Goal: Task Accomplishment & Management: Complete application form

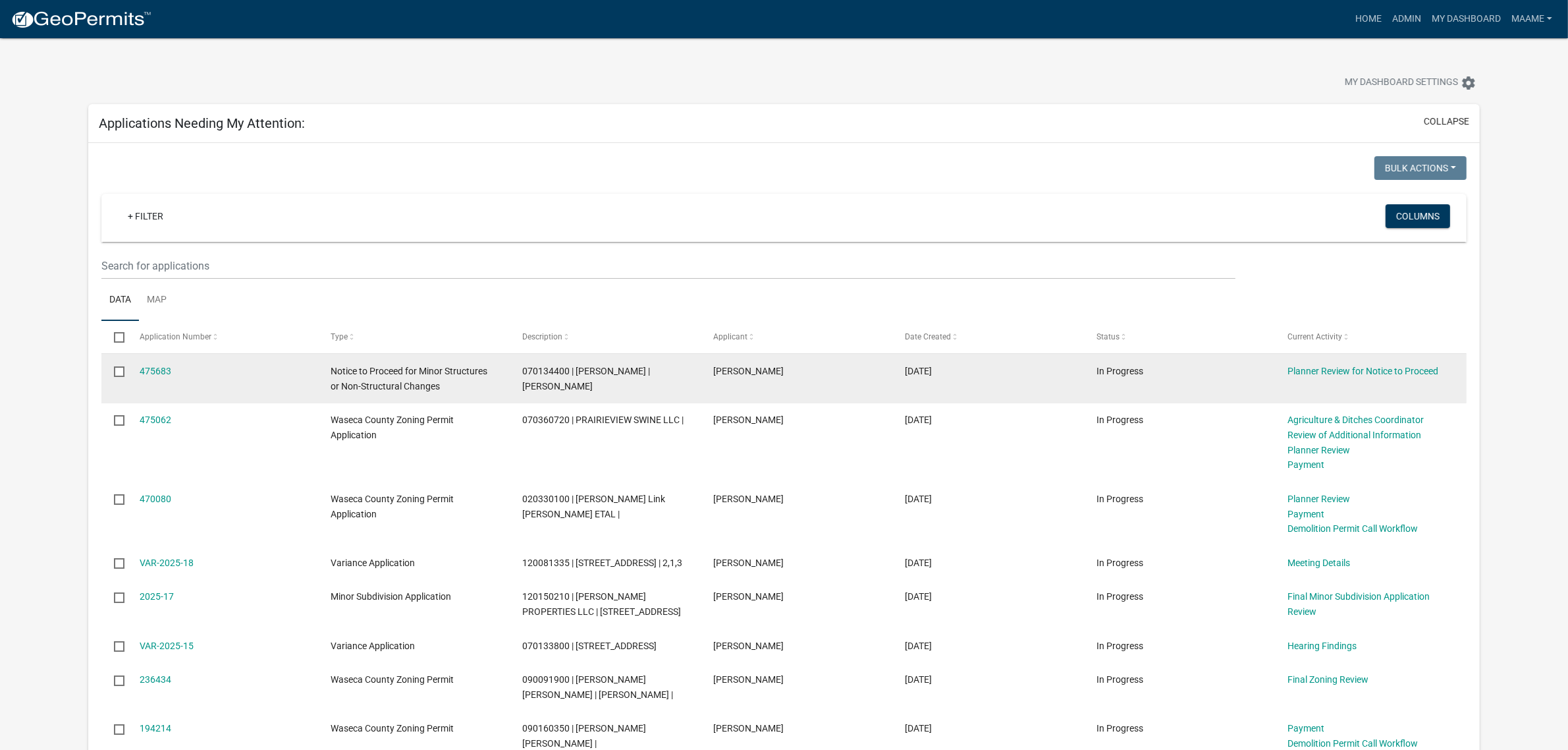
scroll to position [82, 0]
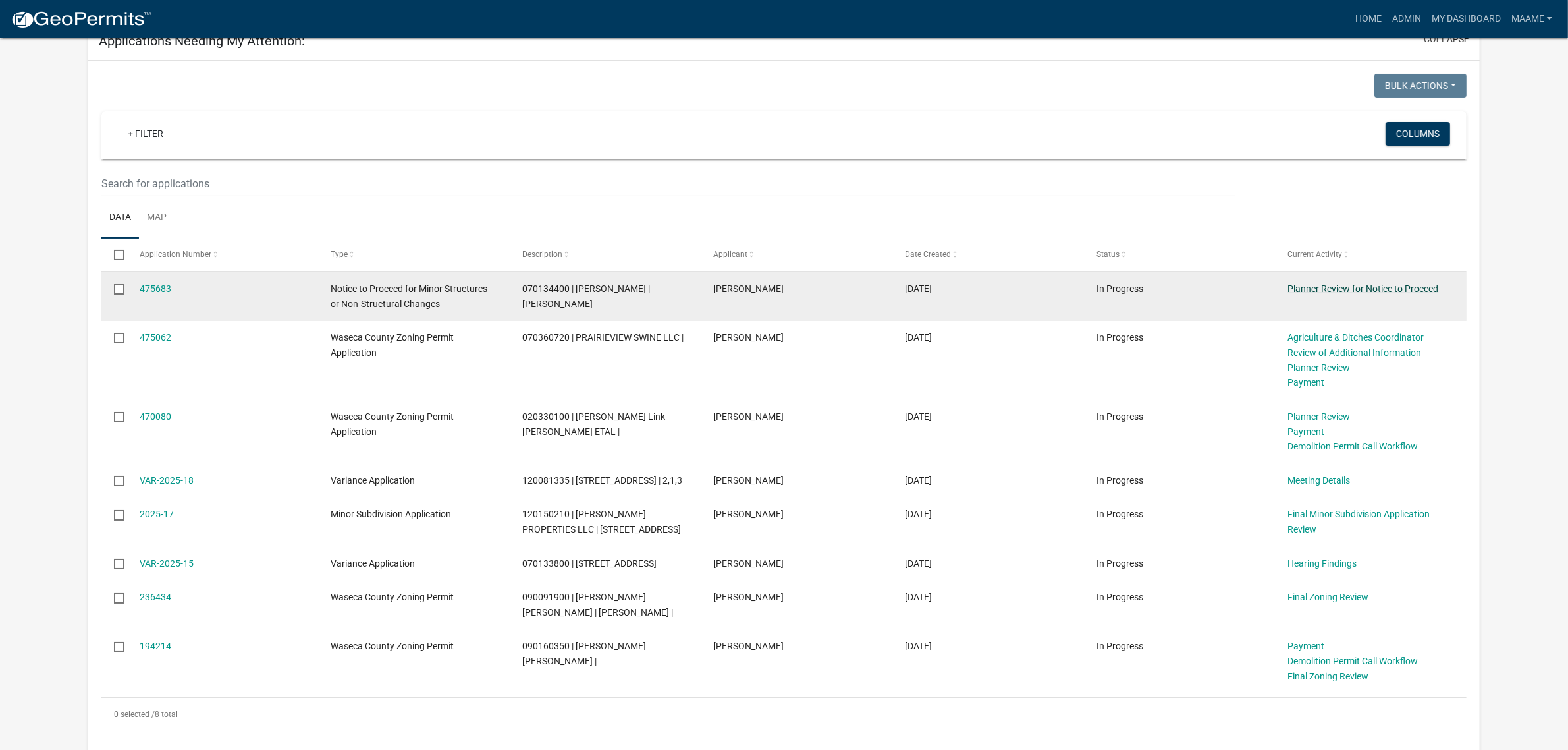
click at [1293, 287] on link "Planner Review for Notice to Proceed" at bounding box center [1363, 288] width 150 height 11
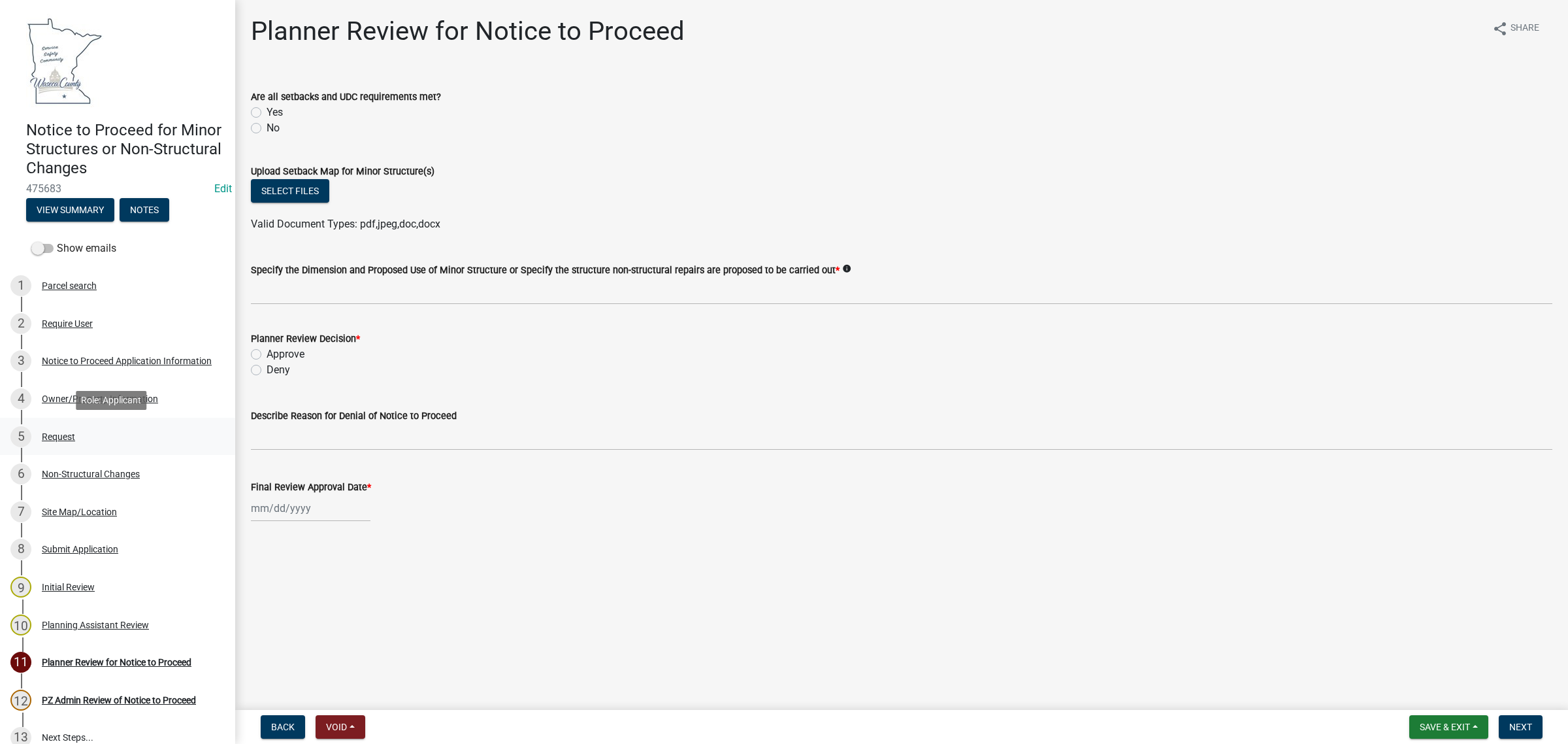
click at [67, 438] on div "Request" at bounding box center [58, 436] width 33 height 9
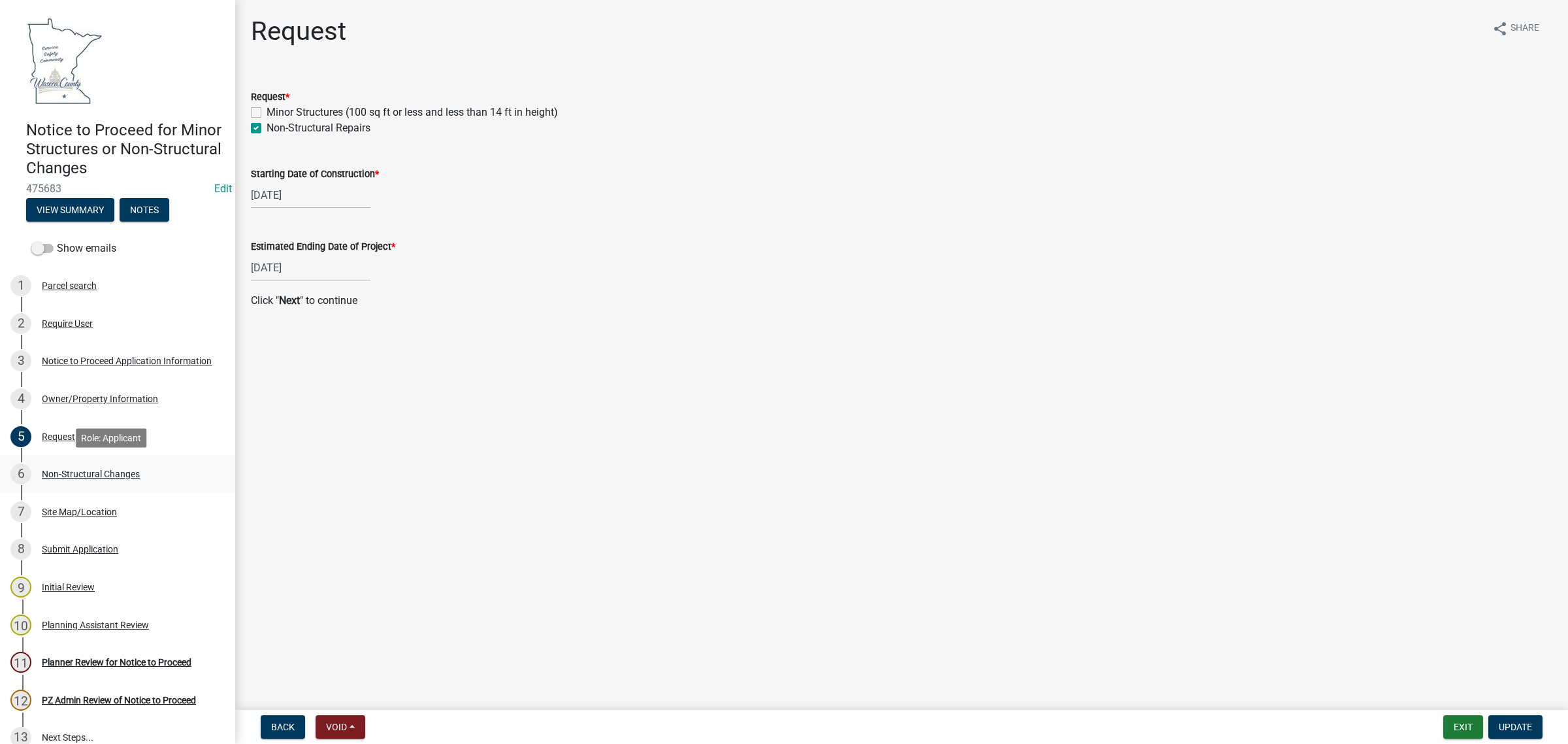
click at [47, 472] on div "Non-Structural Changes" at bounding box center [90, 474] width 98 height 9
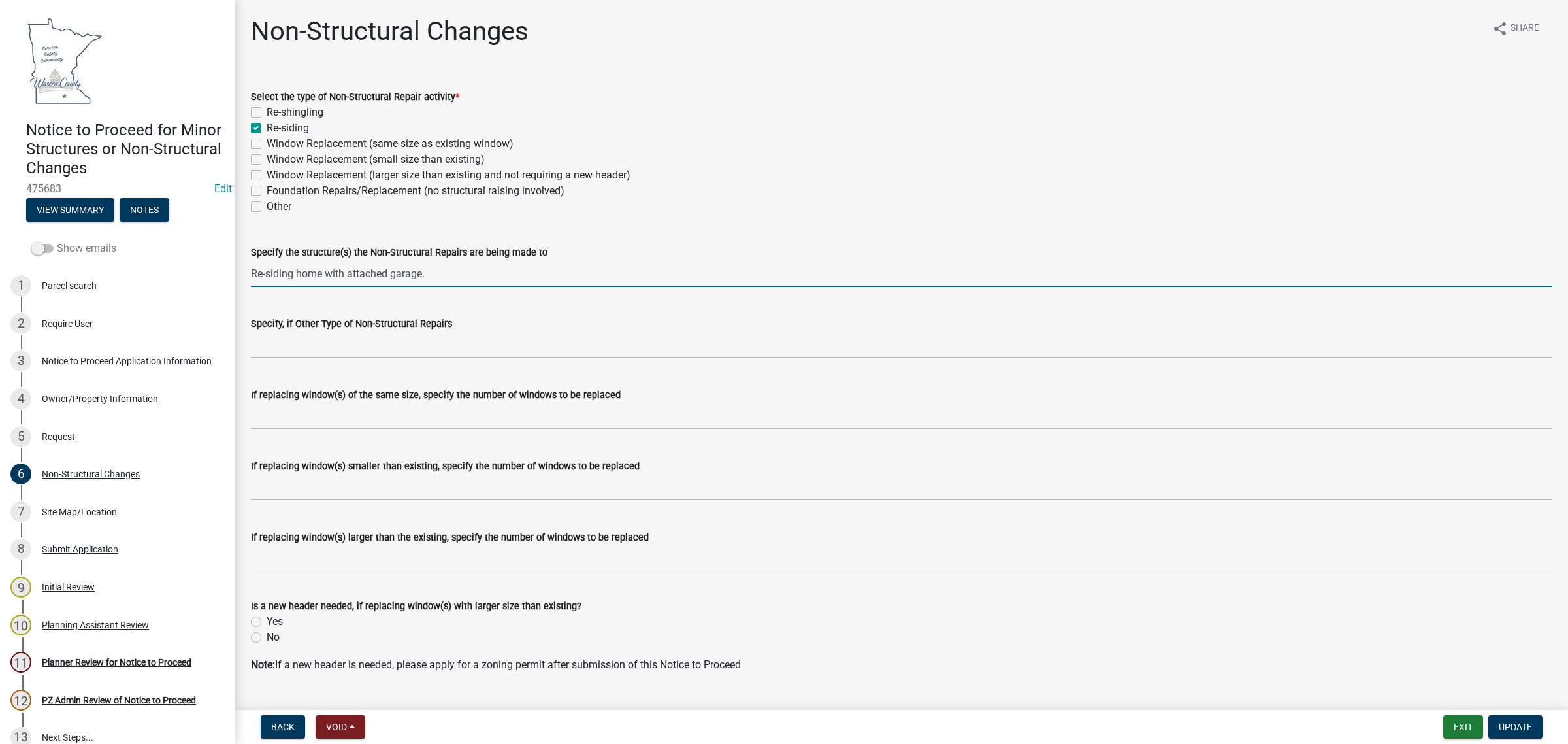
drag, startPoint x: 449, startPoint y: 273, endPoint x: 50, endPoint y: 246, distance: 399.9
click at [50, 246] on div "Notice to Proceed for Minor Structures or Non-Structural Changes 475683 Edit Vi…" at bounding box center [784, 372] width 1568 height 744
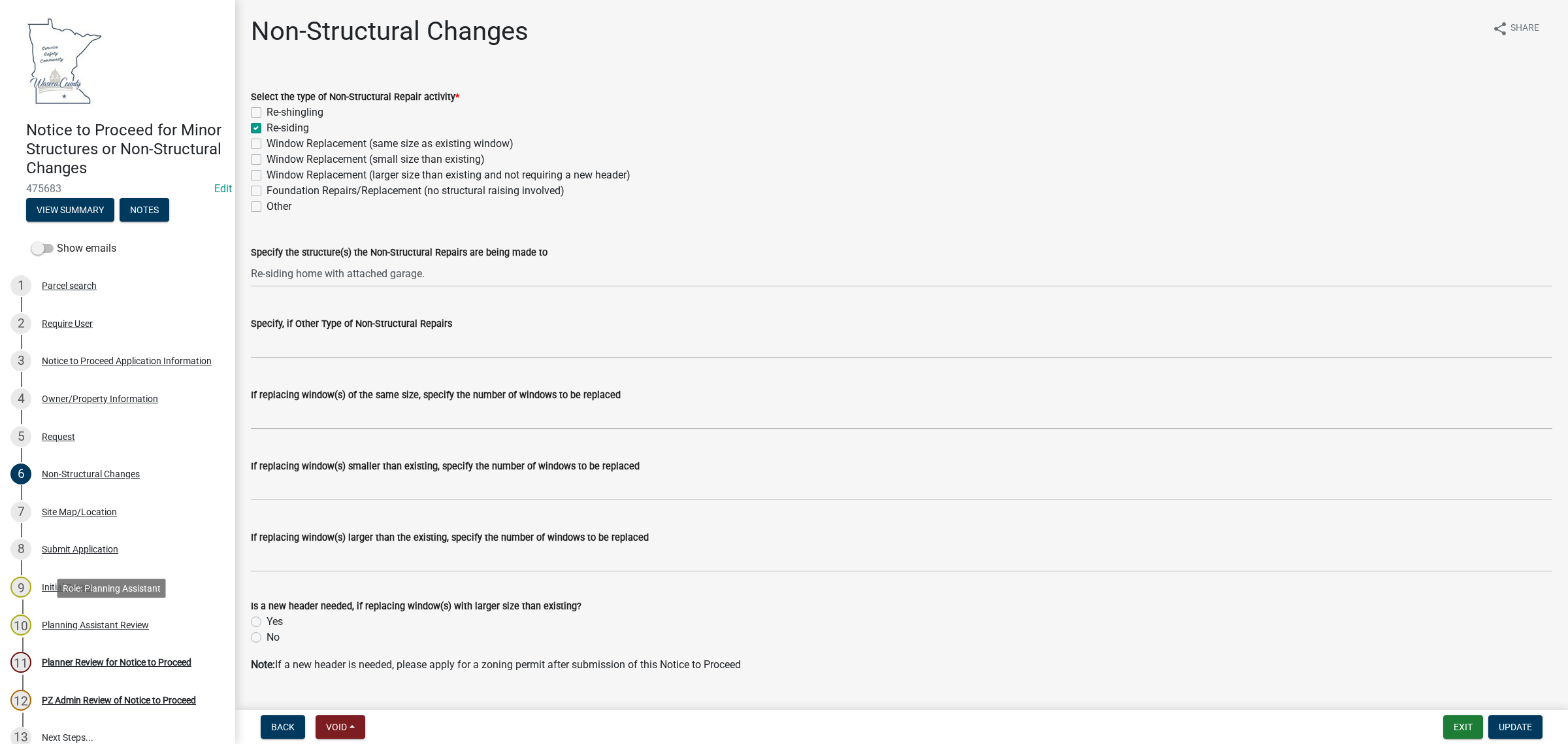
click at [57, 635] on div "10 Planning Assistant Review" at bounding box center [113, 625] width 204 height 21
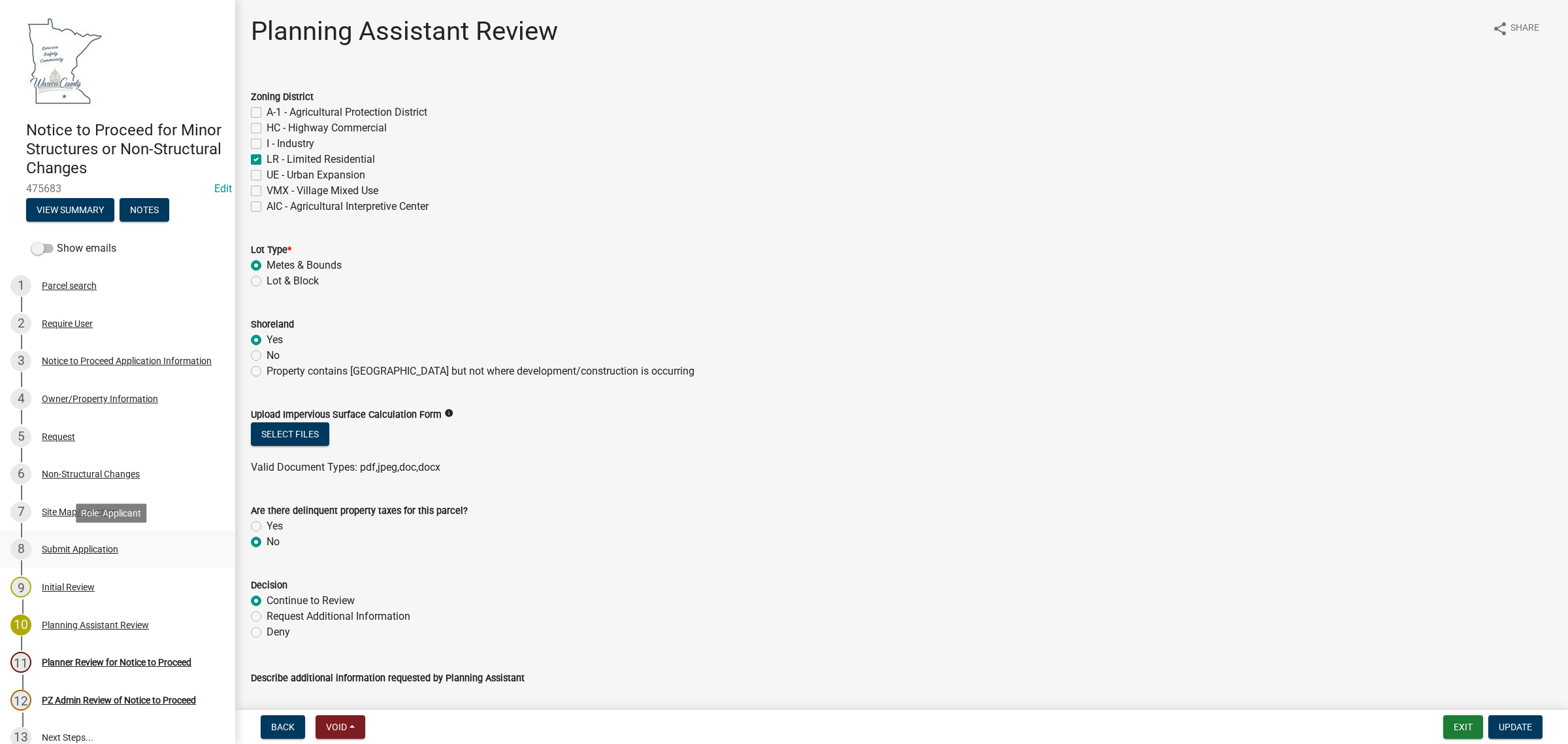
click at [46, 549] on div "Submit Application" at bounding box center [80, 548] width 76 height 9
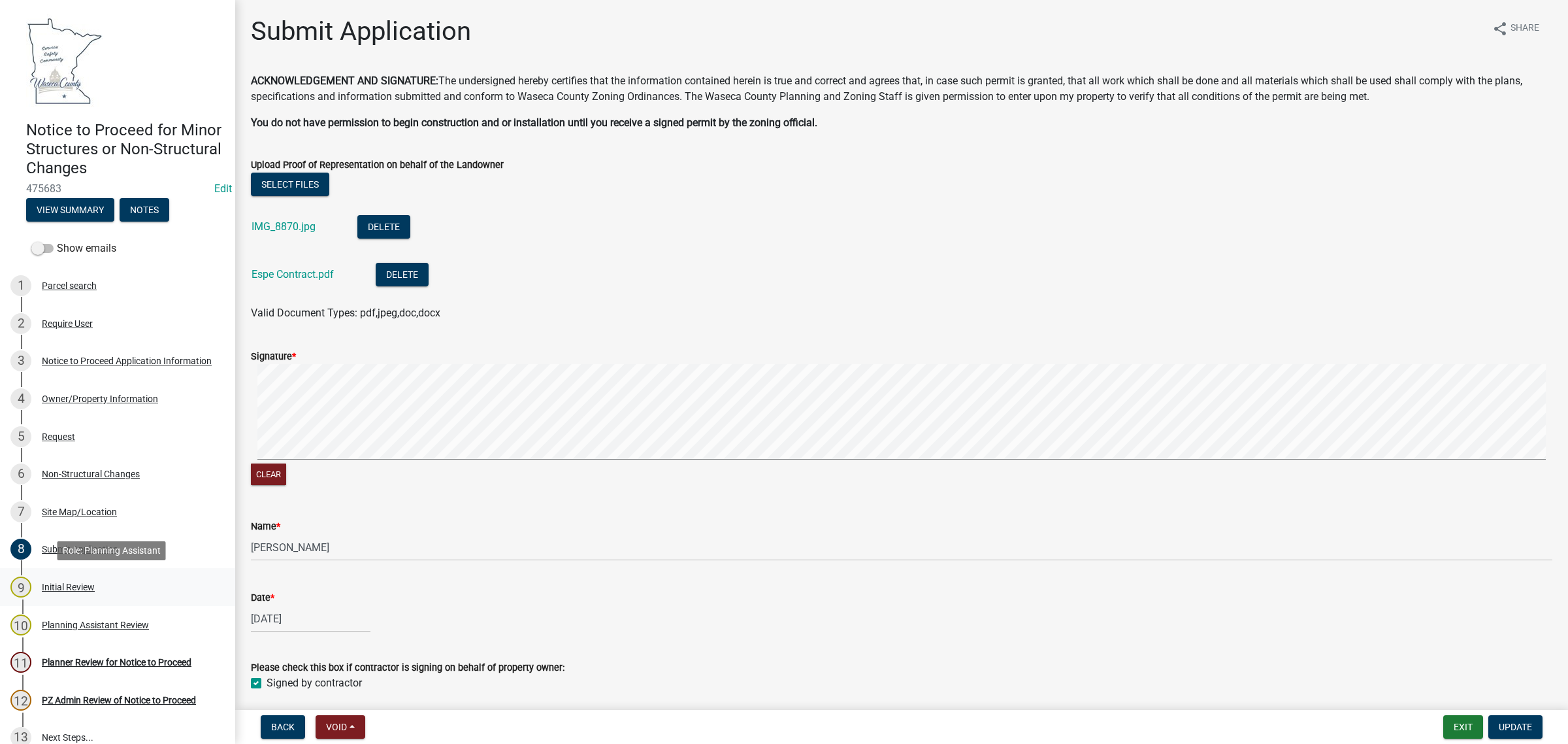
click at [59, 589] on div "Initial Review" at bounding box center [68, 586] width 53 height 9
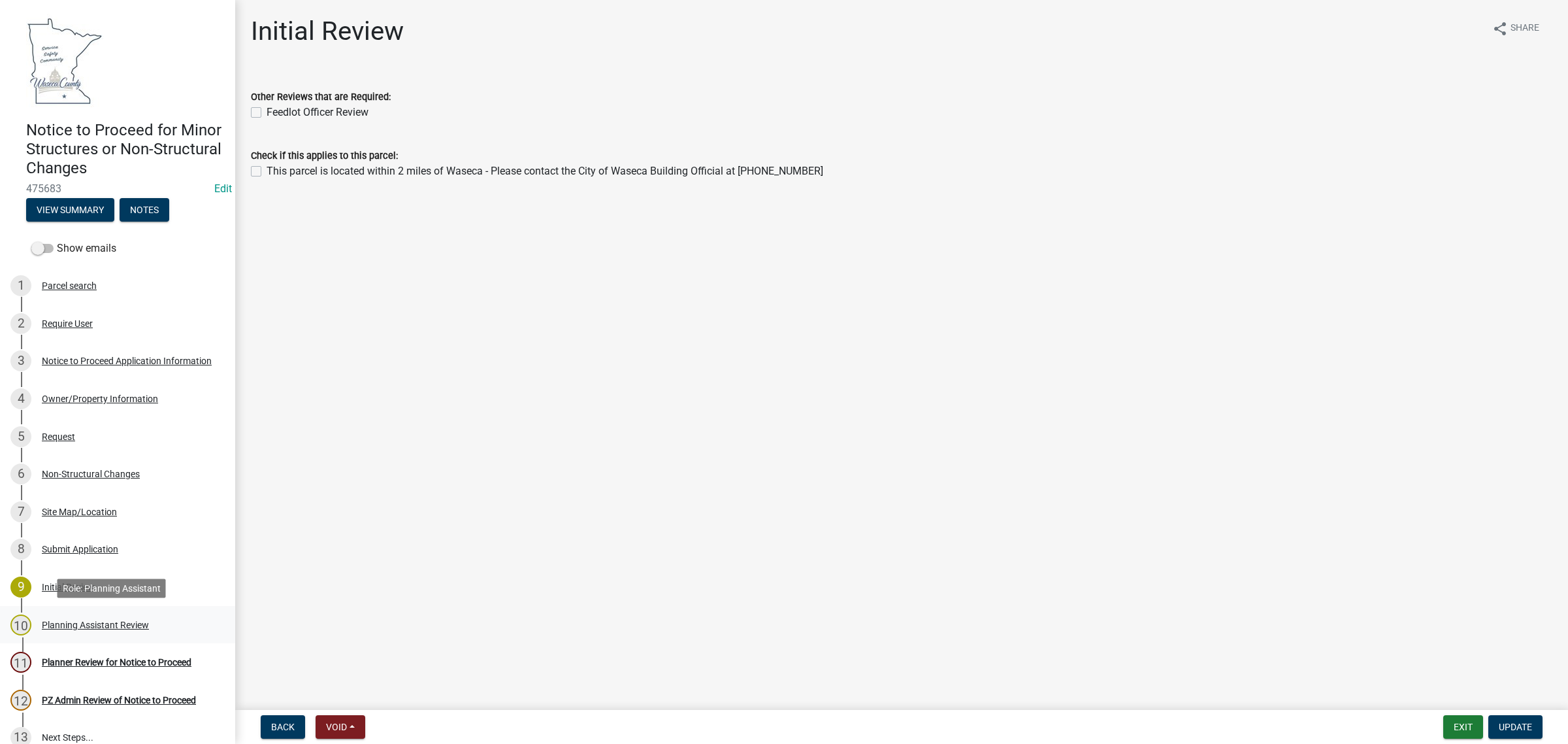
click at [76, 621] on div "Planning Assistant Review" at bounding box center [95, 625] width 107 height 9
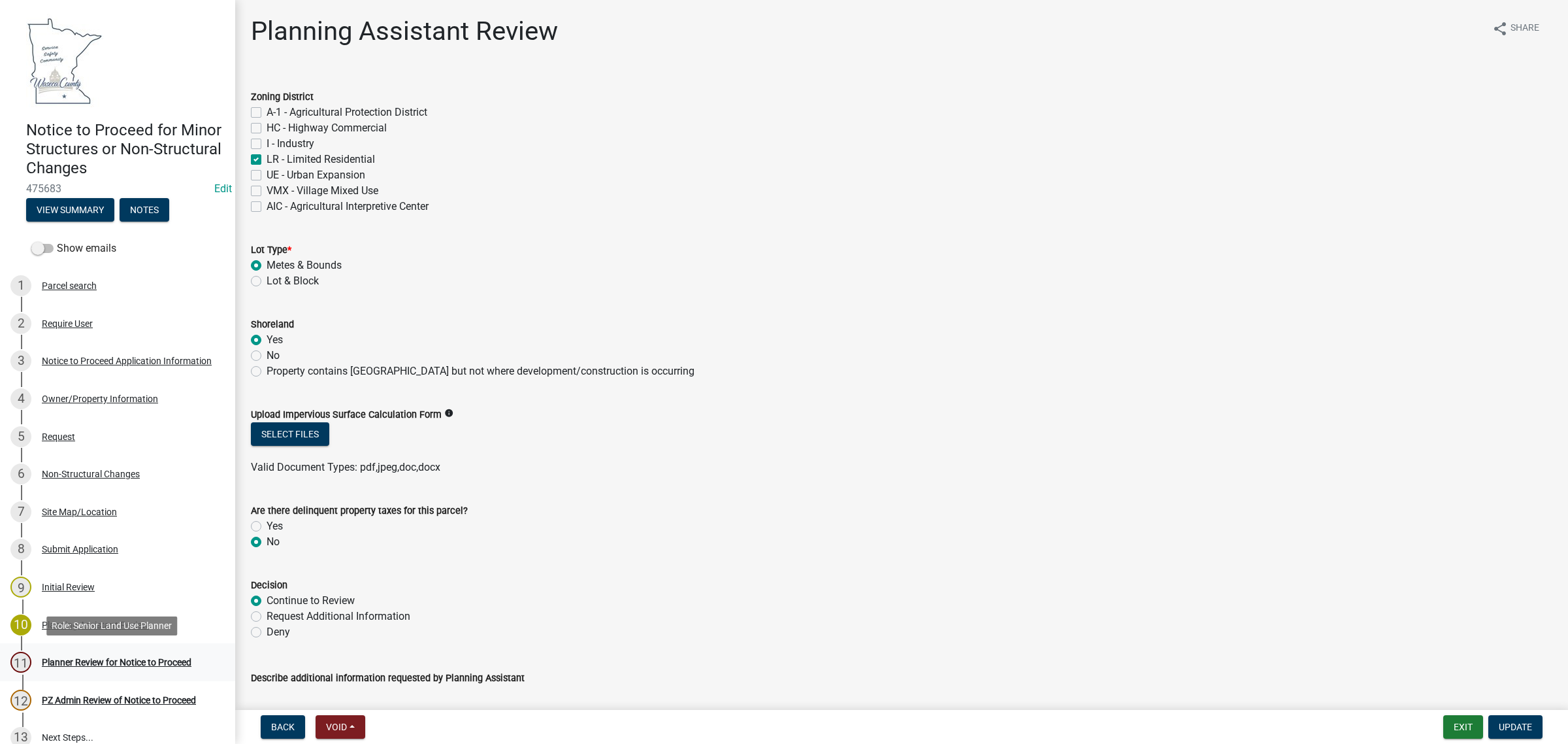
click at [85, 661] on div "Planner Review for Notice to Proceed" at bounding box center [116, 662] width 149 height 9
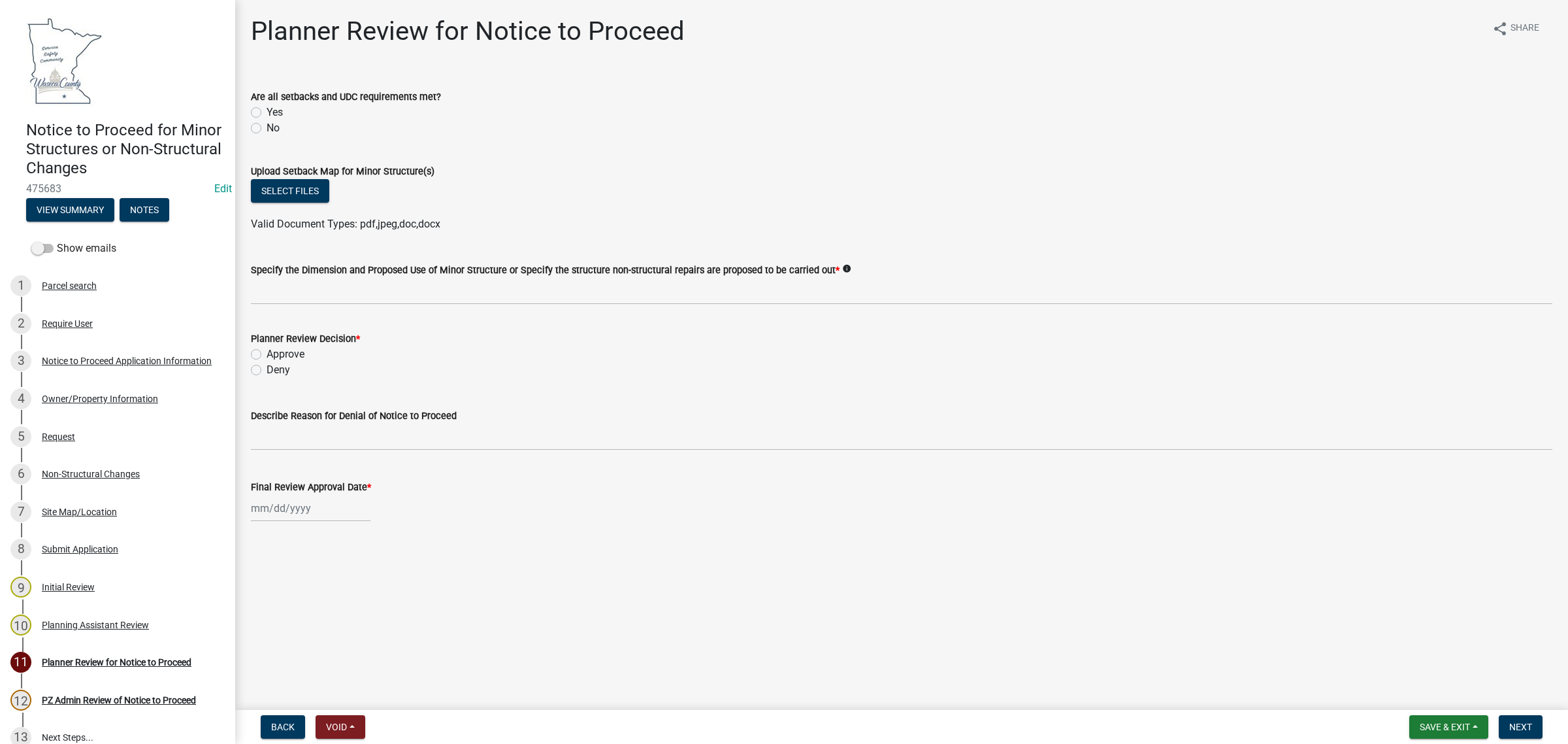
drag, startPoint x: 261, startPoint y: 114, endPoint x: 258, endPoint y: 147, distance: 33.1
click at [261, 113] on div "Yes" at bounding box center [902, 112] width 1302 height 16
click at [266, 111] on label "Yes" at bounding box center [274, 112] width 17 height 16
click at [266, 111] on input "Yes" at bounding box center [270, 109] width 8 height 8
radio input "true"
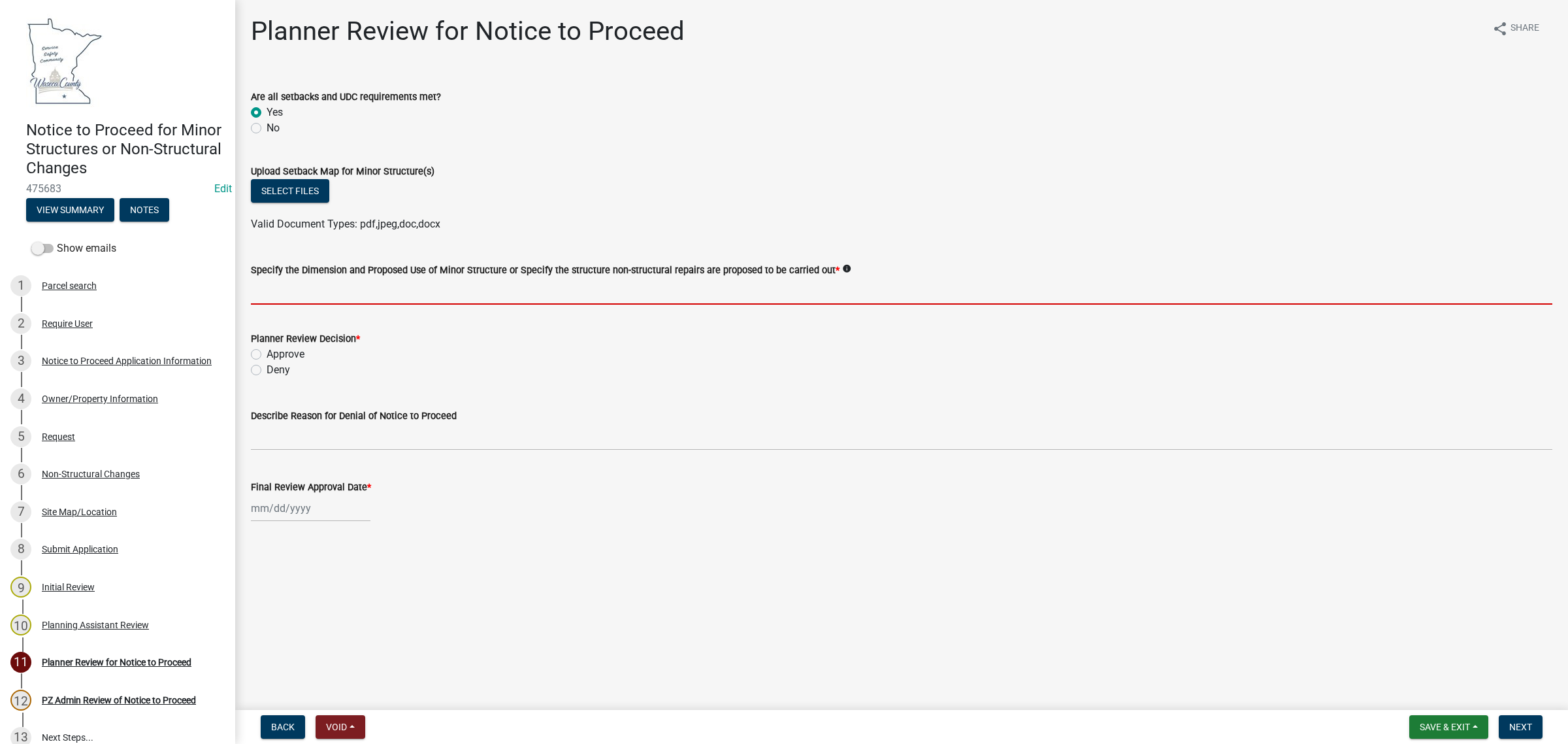
click at [291, 292] on input "Specify the Dimension and Proposed Use of Minor Structure or Specify the struct…" at bounding box center [902, 291] width 1302 height 27
paste input "Re-siding home with attached garage."
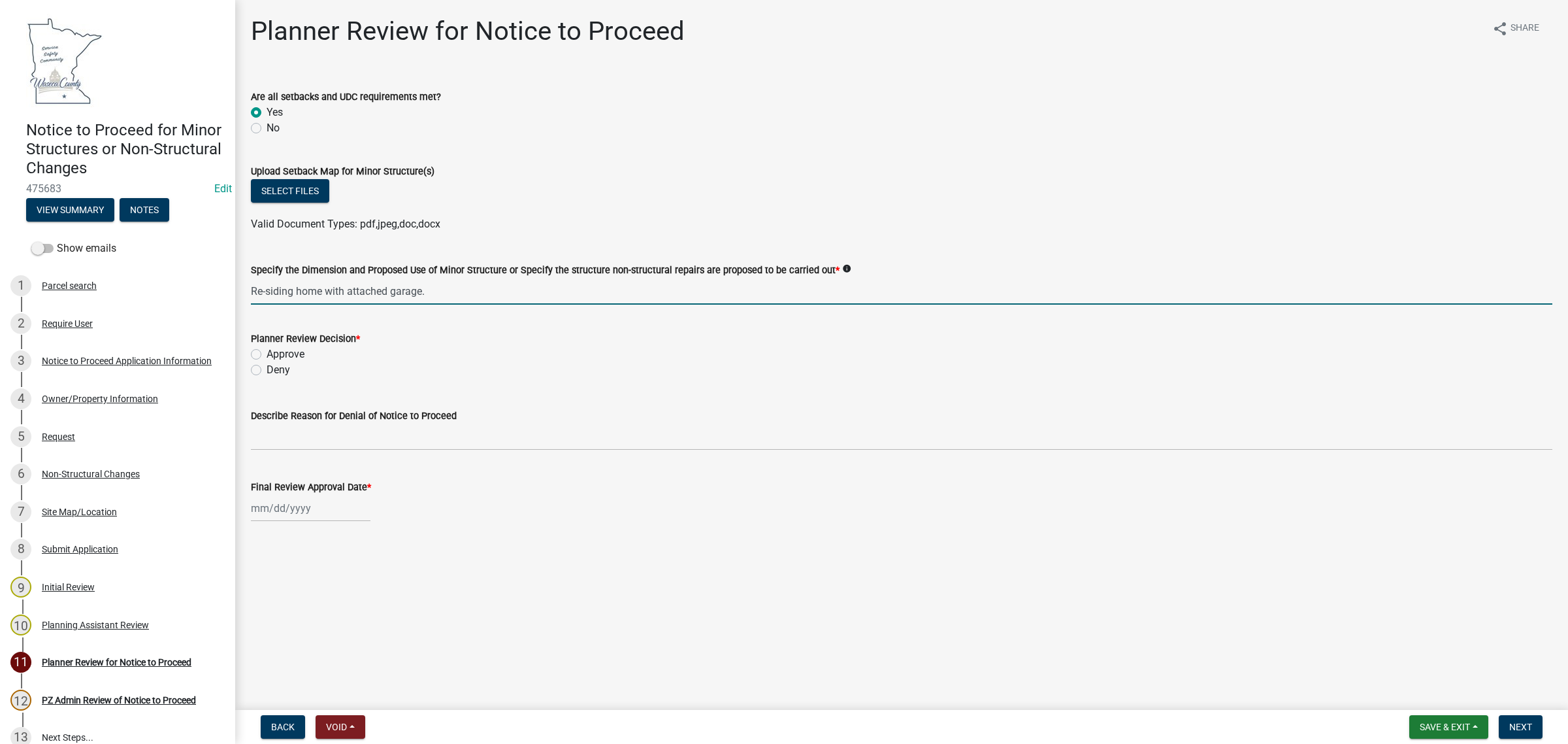
type input "Re-siding home with attached garage."
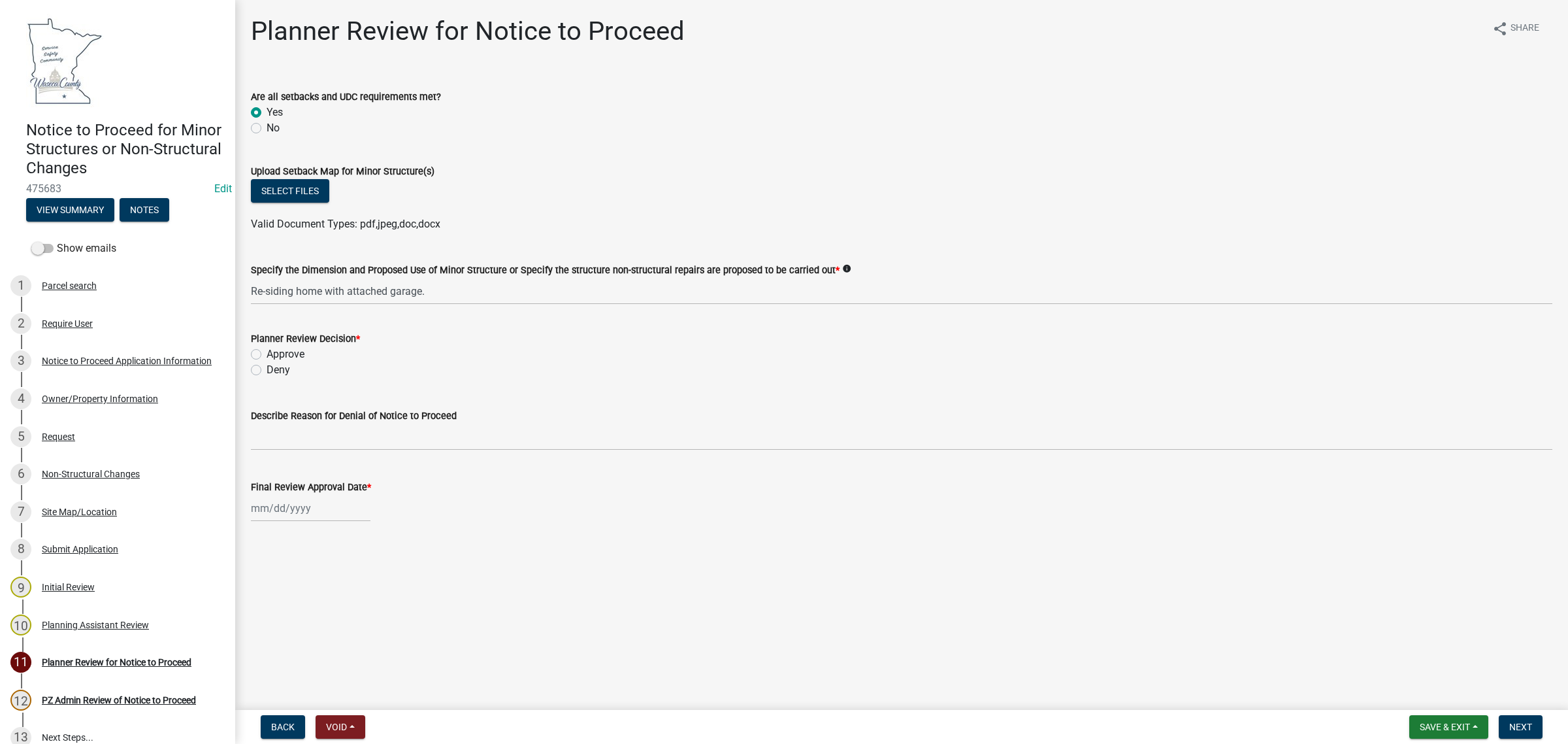
click at [266, 355] on label "Approve" at bounding box center [285, 354] width 38 height 16
click at [266, 355] on input "Approve" at bounding box center [270, 351] width 8 height 8
radio input "true"
click at [271, 510] on div at bounding box center [311, 508] width 119 height 27
select select "9"
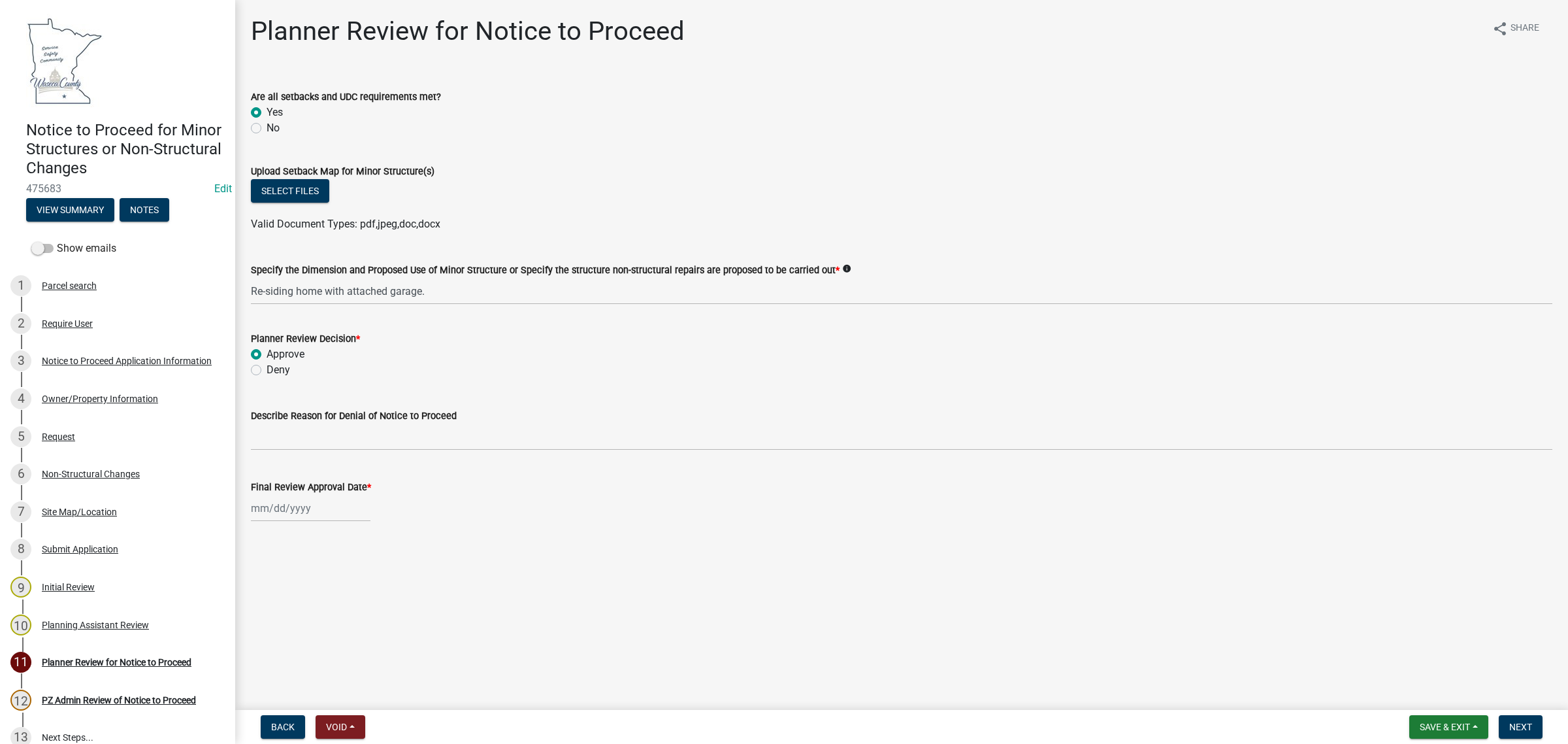
select select "2025"
click at [351, 599] on div "12" at bounding box center [347, 598] width 21 height 21
type input "[DATE]"
click at [1534, 726] on button "Next" at bounding box center [1521, 727] width 44 height 23
